Goal: Find specific page/section: Find specific page/section

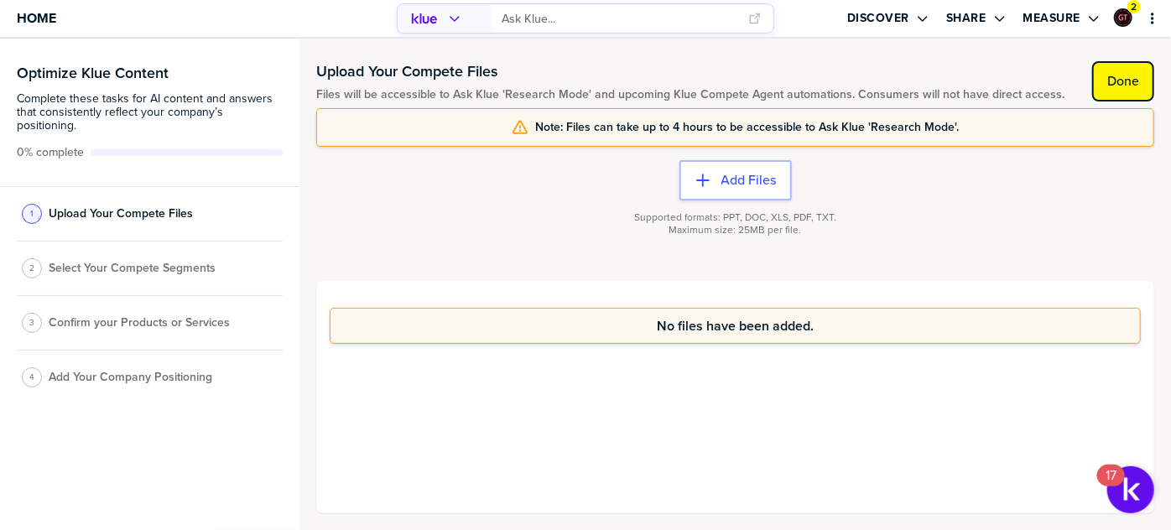
click at [1124, 84] on label "Done" at bounding box center [1123, 81] width 32 height 17
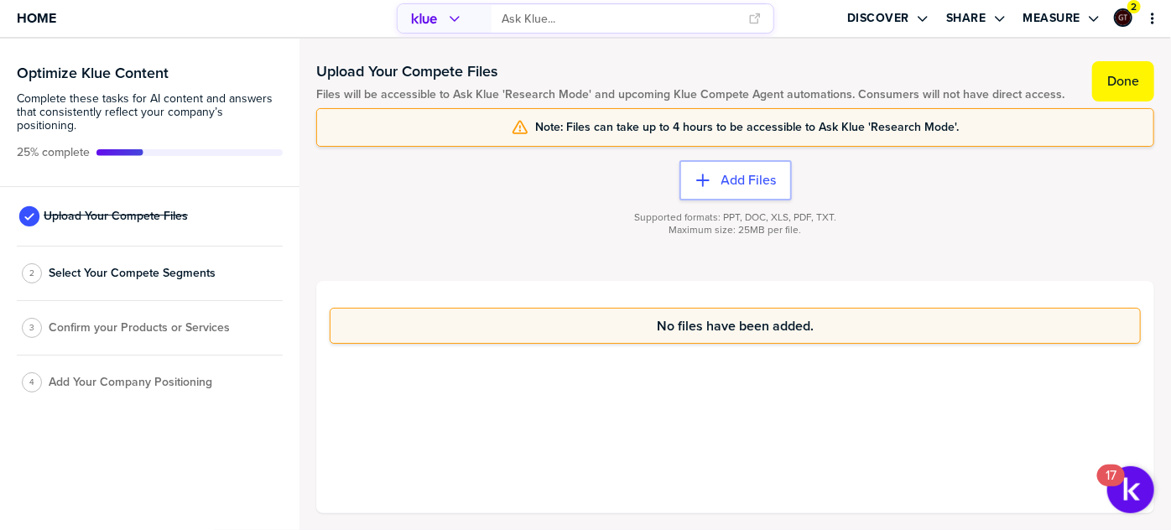
click at [1124, 84] on label "Done" at bounding box center [1123, 81] width 32 height 17
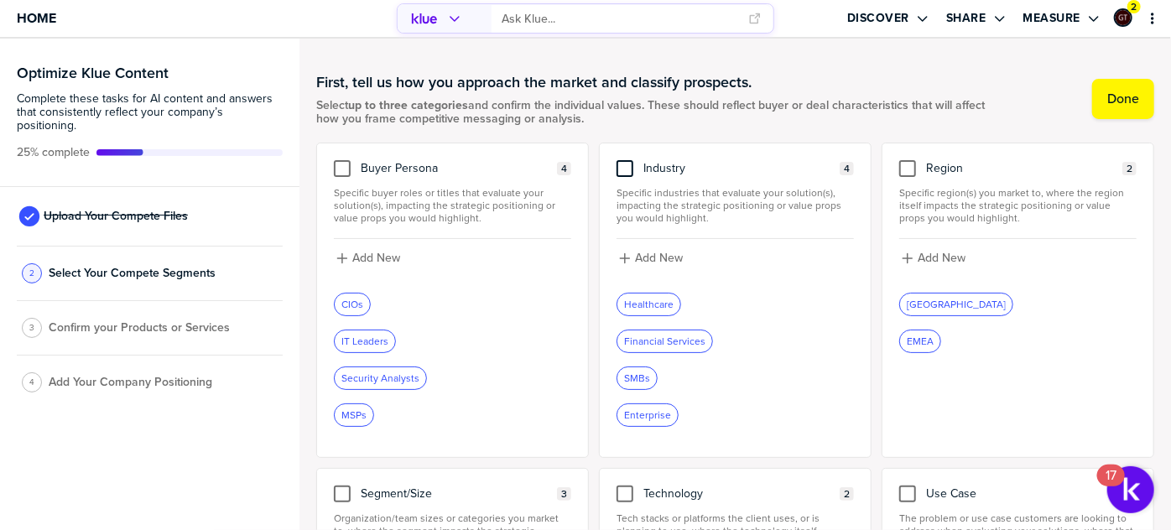
click at [624, 162] on div at bounding box center [624, 168] width 17 height 17
click at [625, 160] on input "checkbox" at bounding box center [625, 160] width 0 height 0
click at [340, 168] on div at bounding box center [342, 168] width 17 height 17
click at [342, 160] on input "checkbox" at bounding box center [342, 160] width 0 height 0
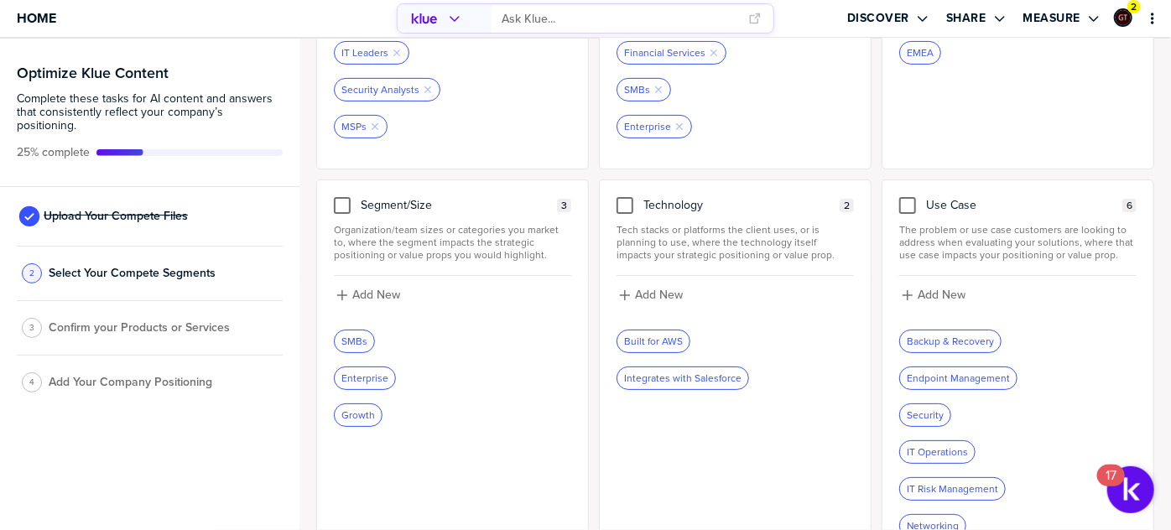
scroll to position [304, 0]
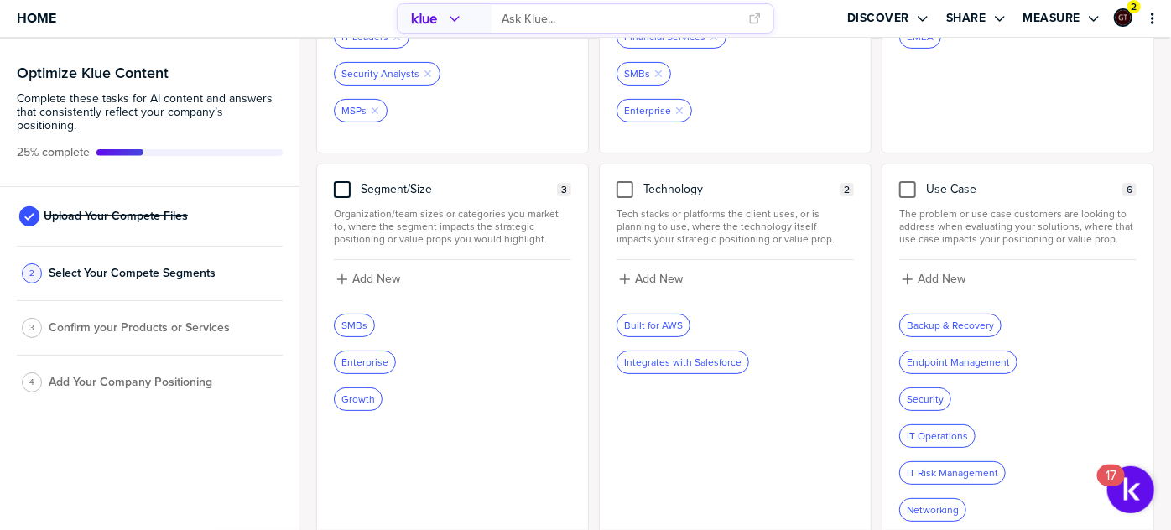
click at [339, 185] on div at bounding box center [342, 189] width 17 height 17
click at [342, 181] on input "checkbox" at bounding box center [342, 181] width 0 height 0
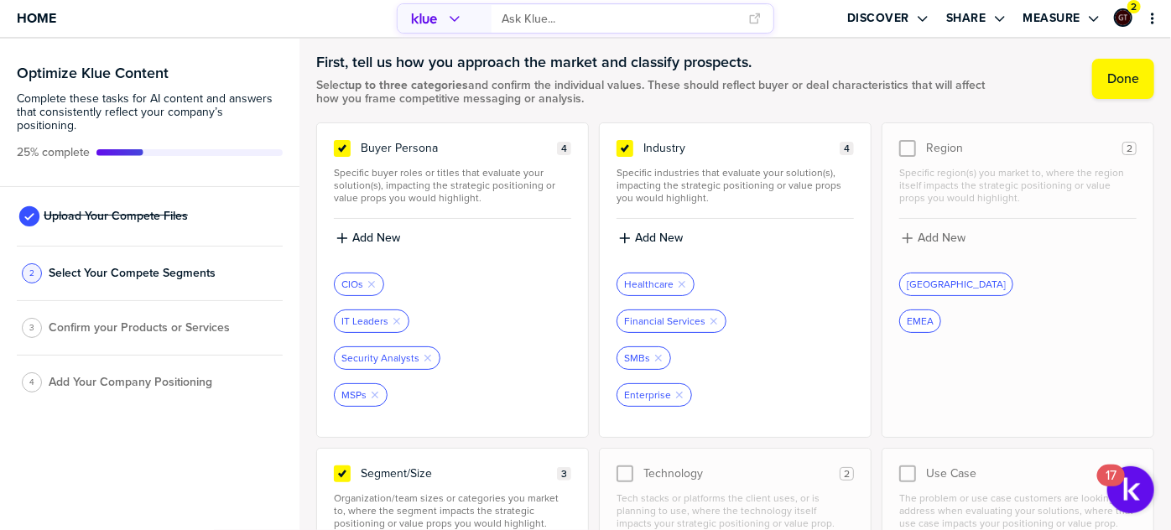
scroll to position [0, 0]
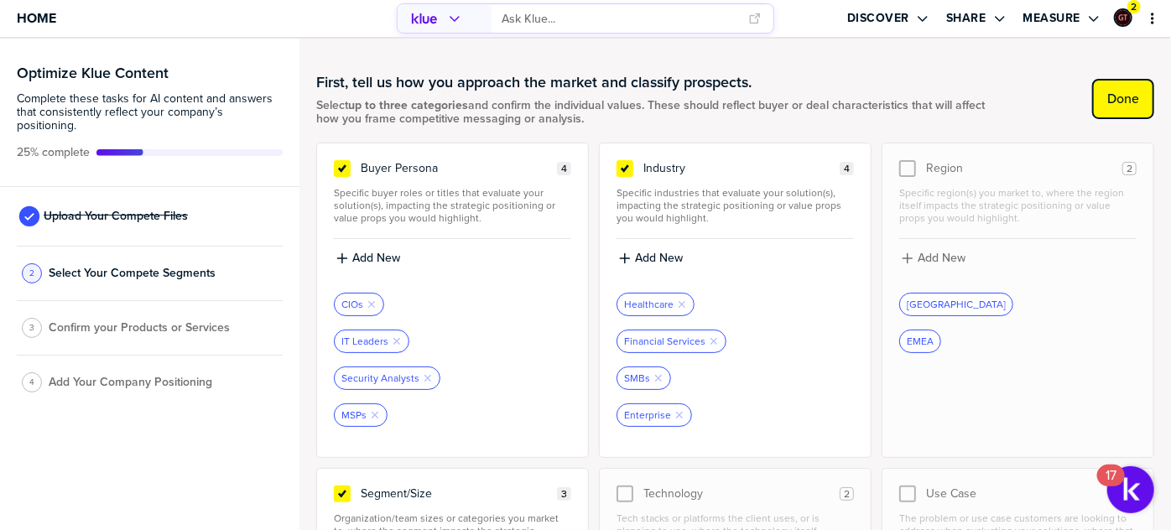
click at [1104, 109] on button "Done" at bounding box center [1123, 99] width 62 height 40
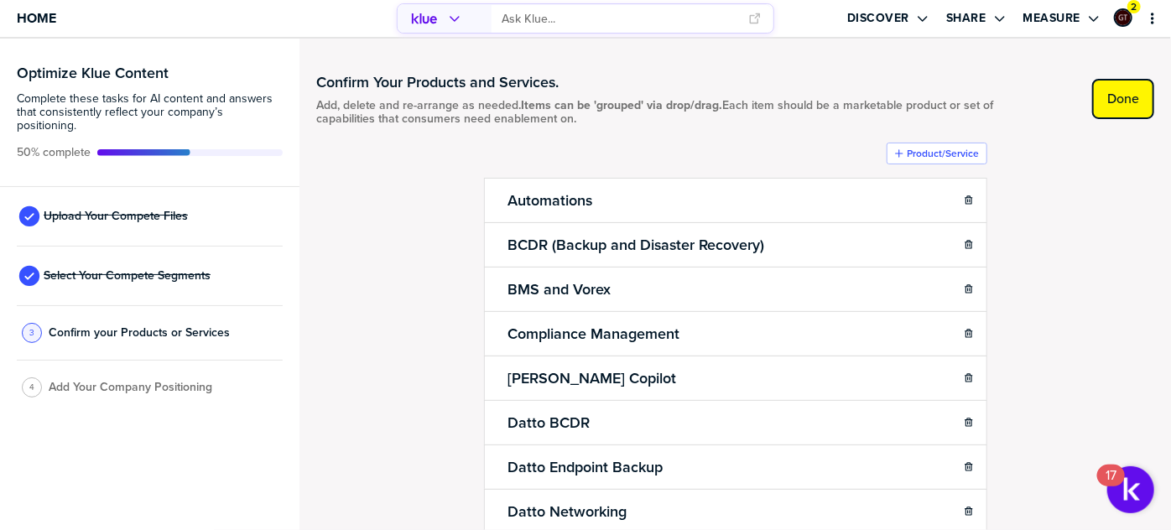
click at [1132, 94] on button "Done" at bounding box center [1123, 99] width 62 height 40
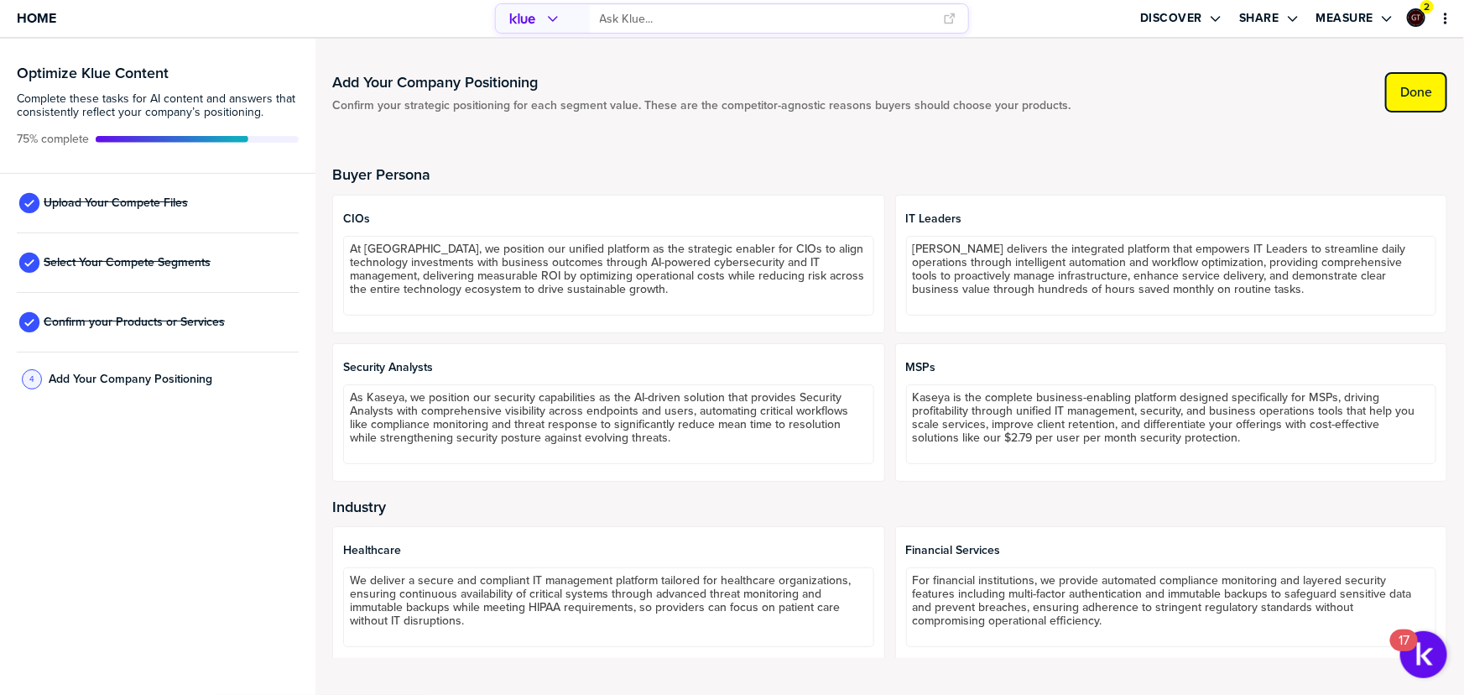
click at [1407, 101] on button "Done" at bounding box center [1416, 92] width 62 height 40
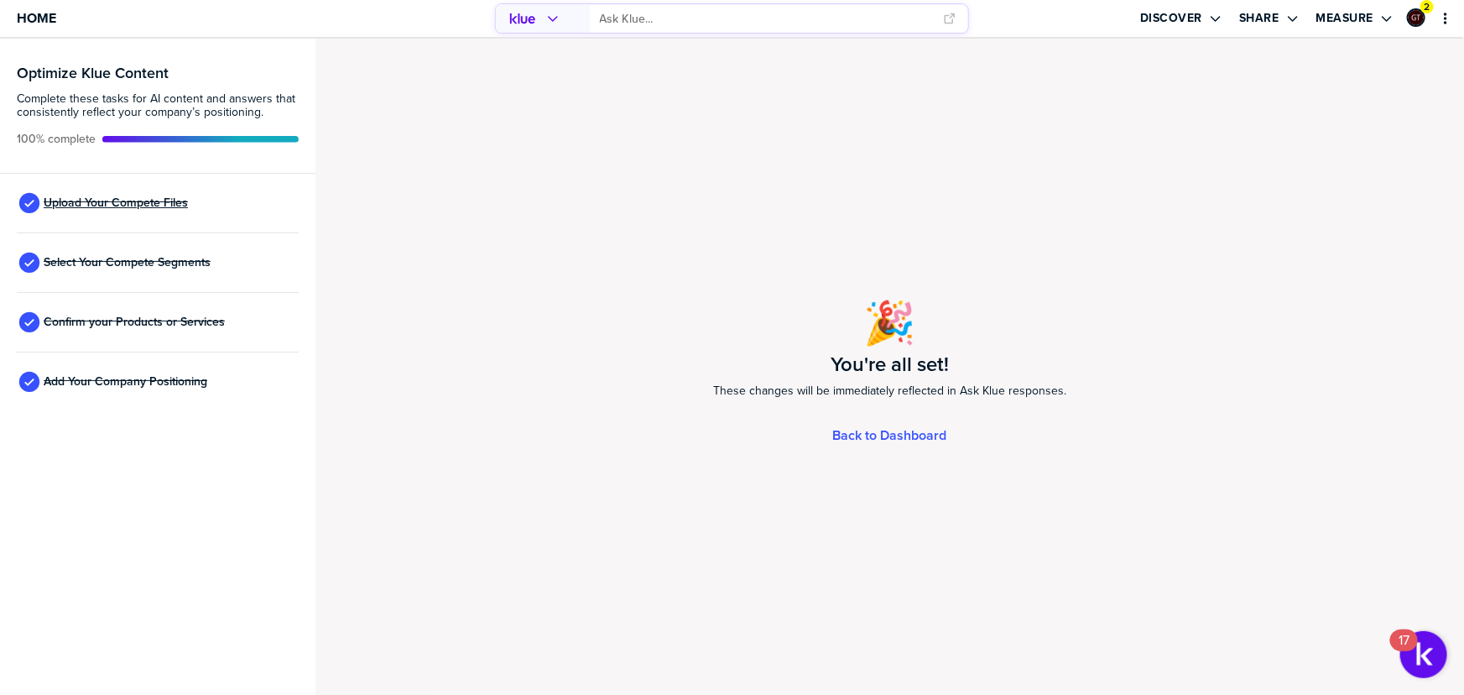
click at [139, 200] on span "Upload Your Compete Files" at bounding box center [116, 202] width 144 height 13
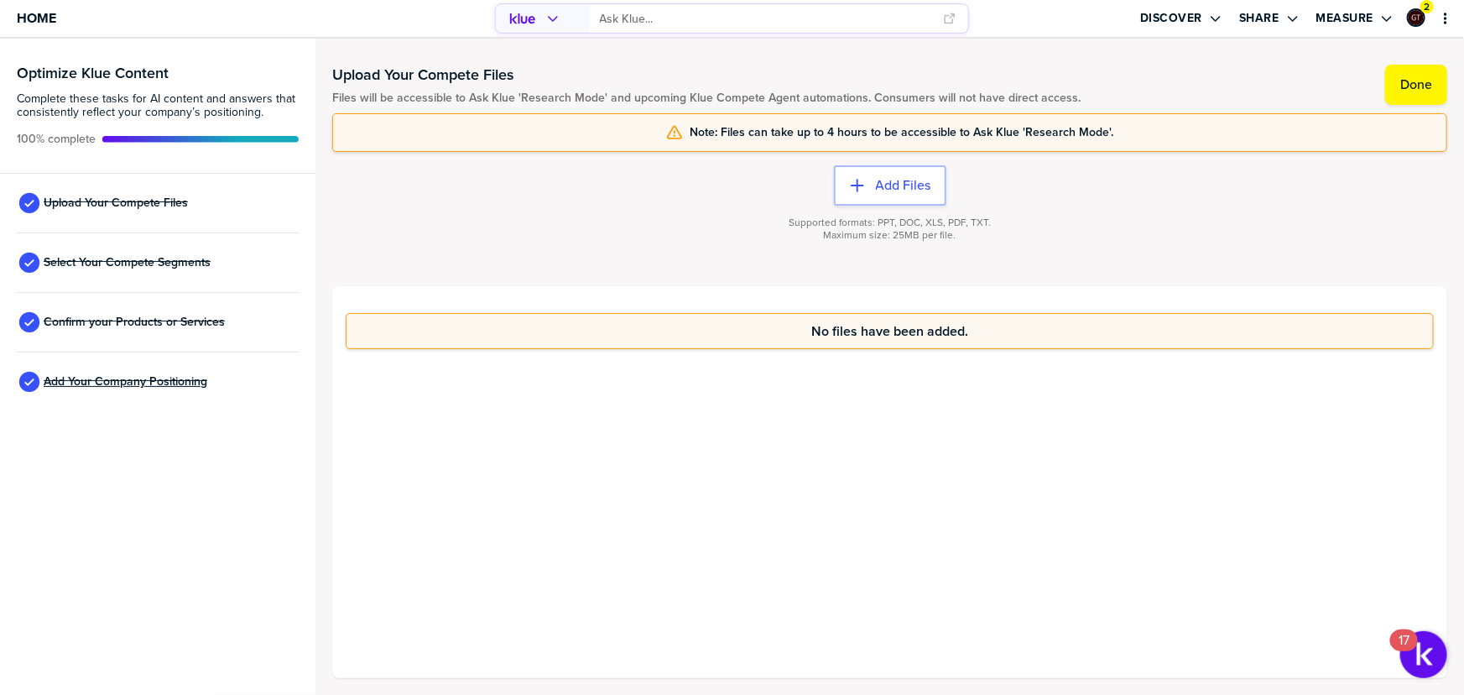
click at [141, 379] on span "Add Your Company Positioning" at bounding box center [126, 381] width 164 height 13
